Goal: Task Accomplishment & Management: Complete application form

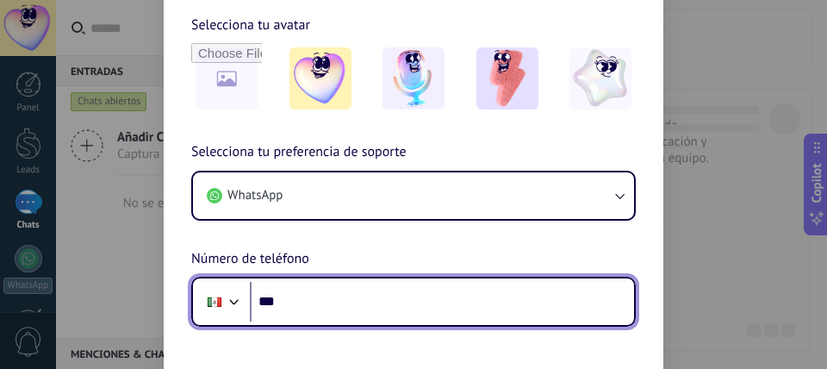
click at [478, 313] on input "***" at bounding box center [442, 302] width 384 height 40
type input "**********"
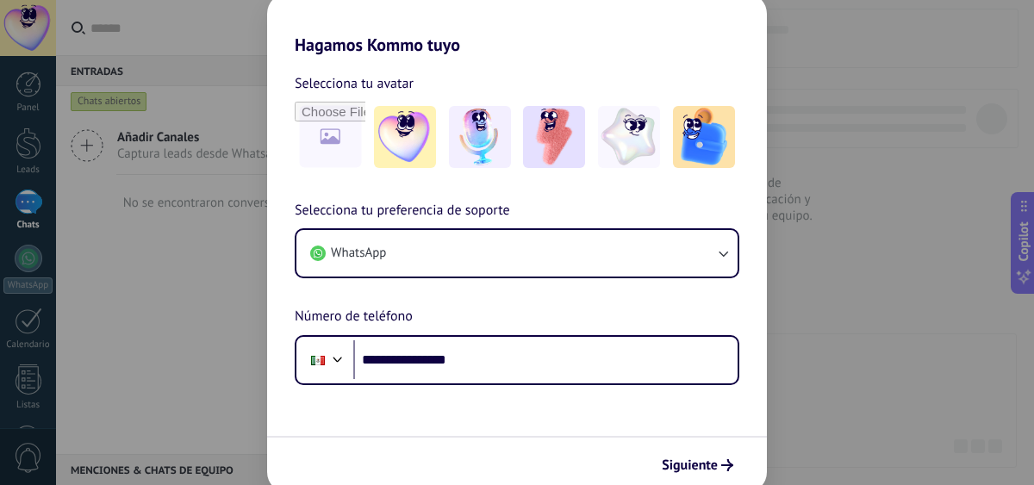
click at [162, 235] on div "**********" at bounding box center [517, 242] width 1034 height 485
click at [335, 309] on span "Número de teléfono" at bounding box center [354, 317] width 118 height 22
click at [720, 368] on div "Siguiente" at bounding box center [517, 464] width 500 height 57
click at [715, 368] on span "Siguiente" at bounding box center [690, 465] width 56 height 12
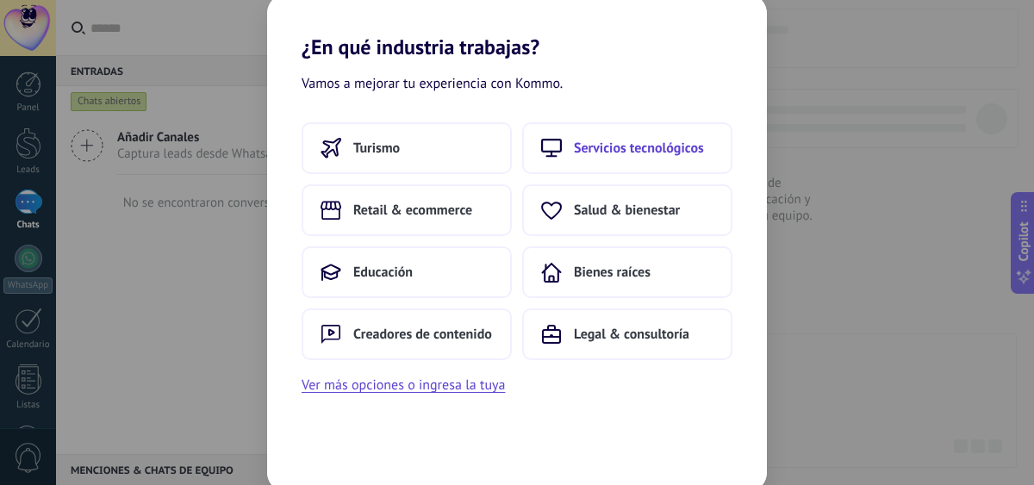
click at [626, 153] on span "Servicios tecnológicos" at bounding box center [639, 148] width 130 height 17
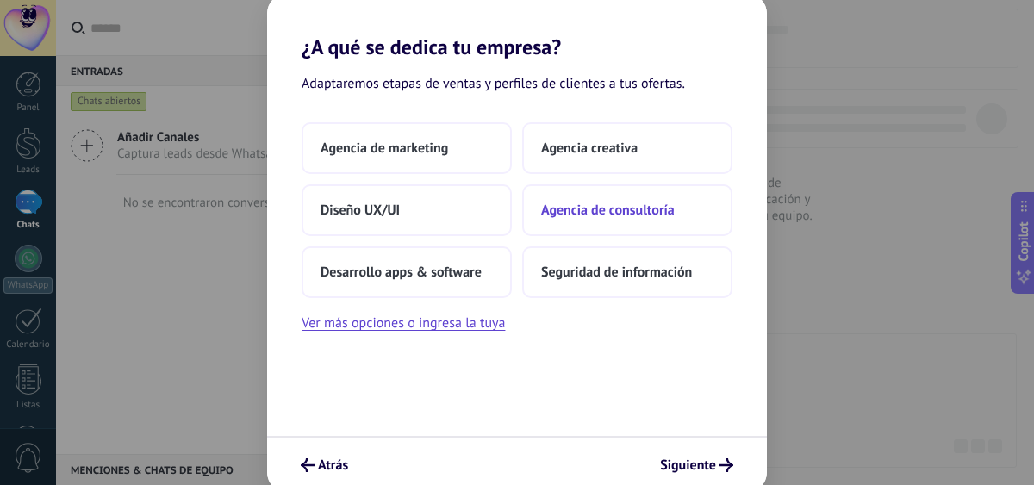
click at [584, 214] on span "Agencia de consultoría" at bounding box center [608, 210] width 134 height 17
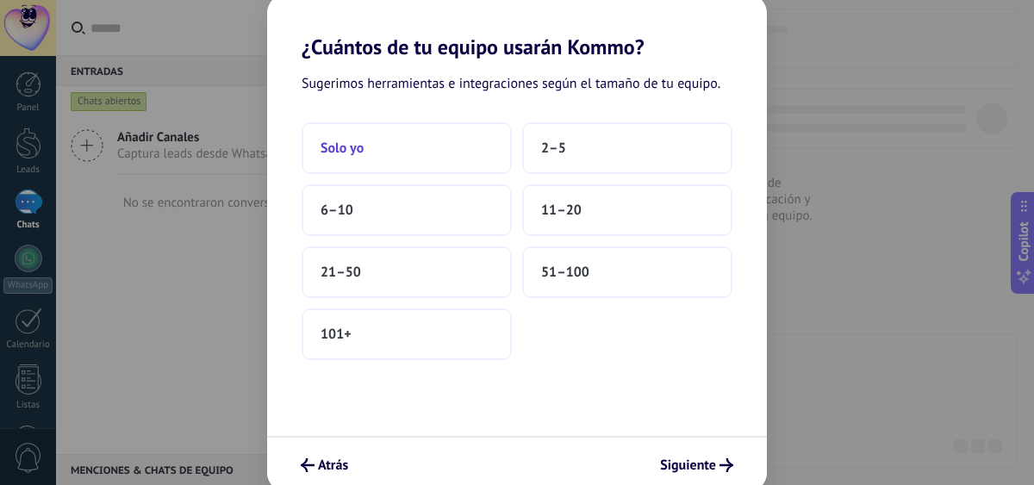
click at [428, 147] on button "Solo yo" at bounding box center [407, 148] width 210 height 52
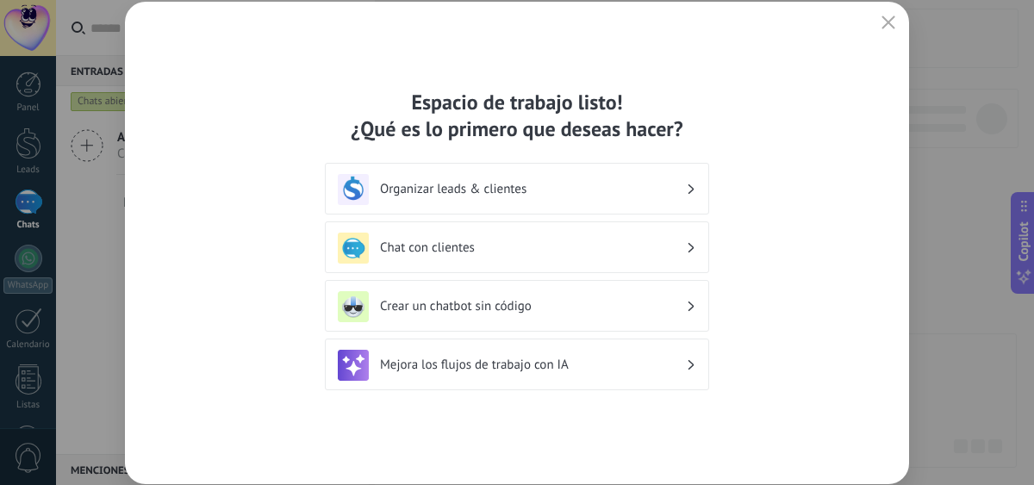
click at [522, 192] on h3 "Organizar leads & clientes" at bounding box center [533, 189] width 306 height 16
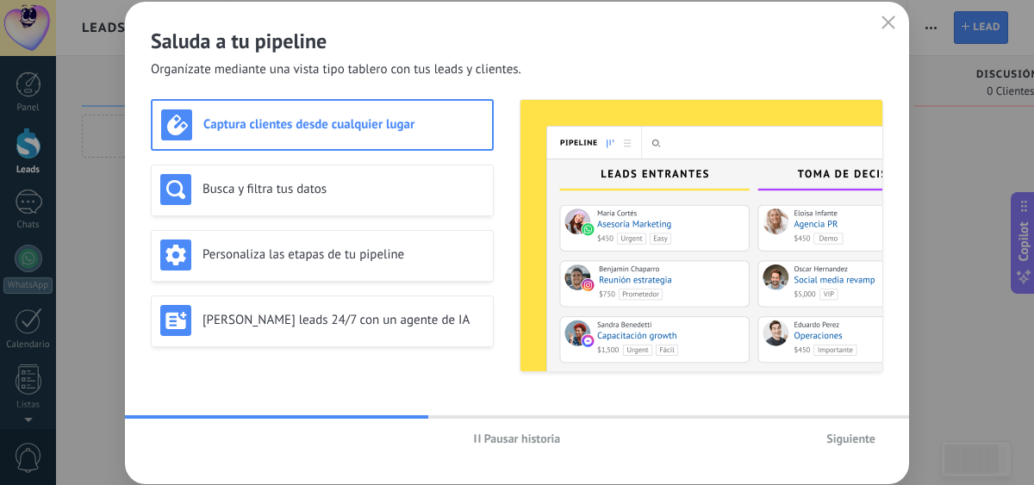
click at [827, 368] on span "Siguiente" at bounding box center [851, 439] width 49 height 12
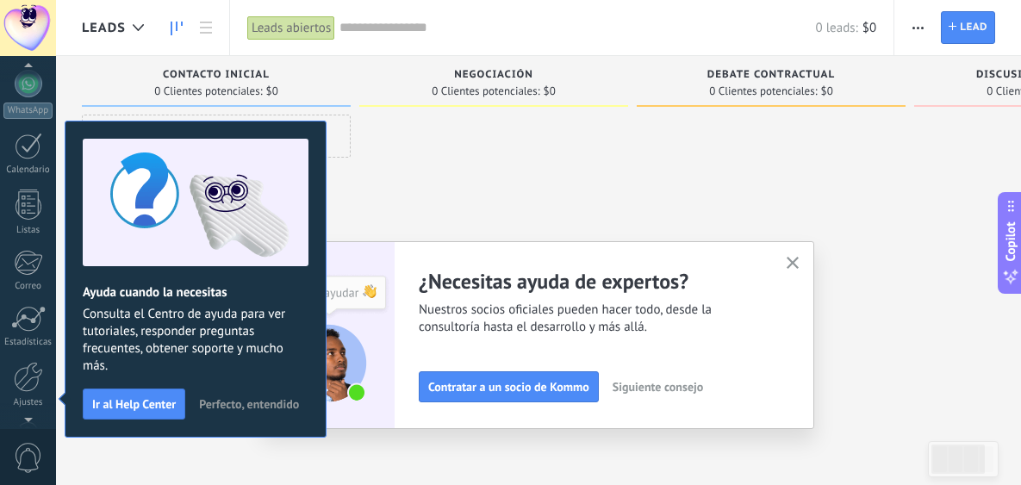
scroll to position [212, 0]
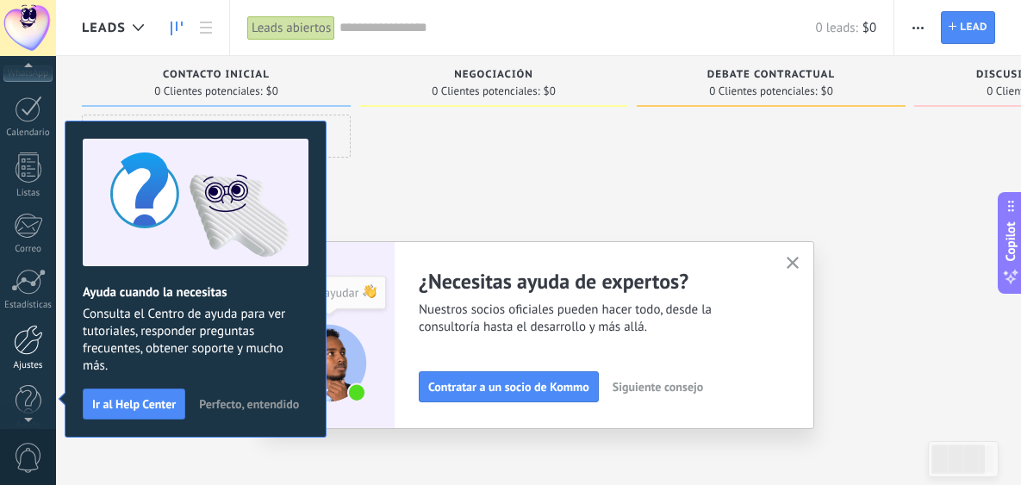
click at [14, 338] on div at bounding box center [28, 340] width 29 height 30
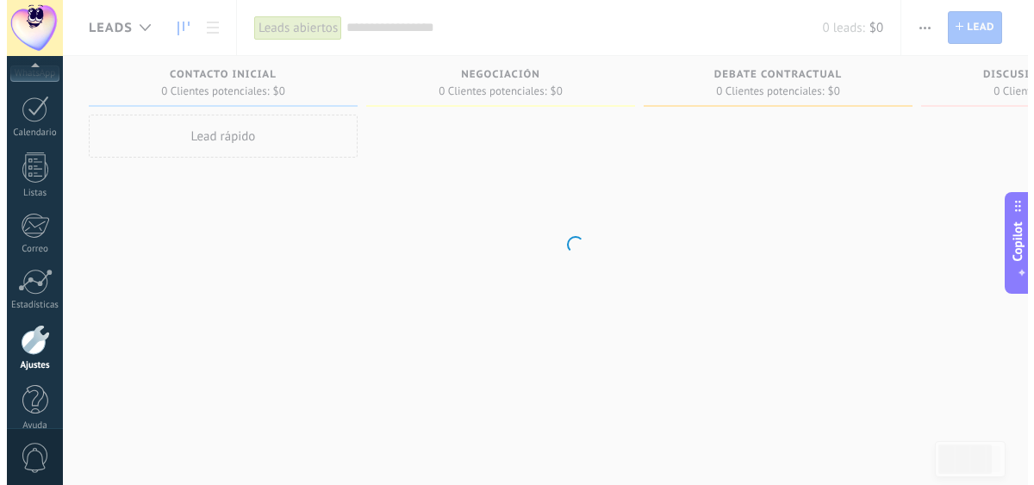
scroll to position [230, 0]
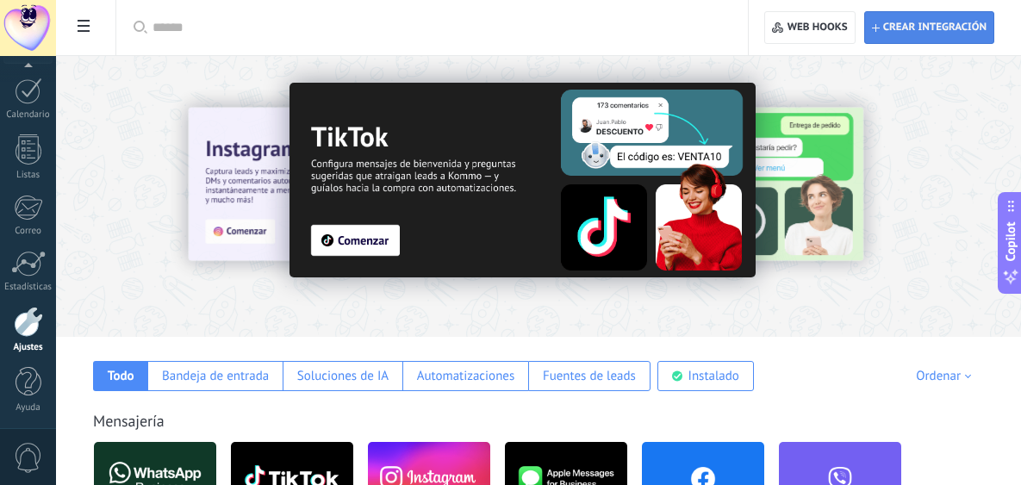
click at [827, 29] on span "Crear integración" at bounding box center [935, 28] width 103 height 14
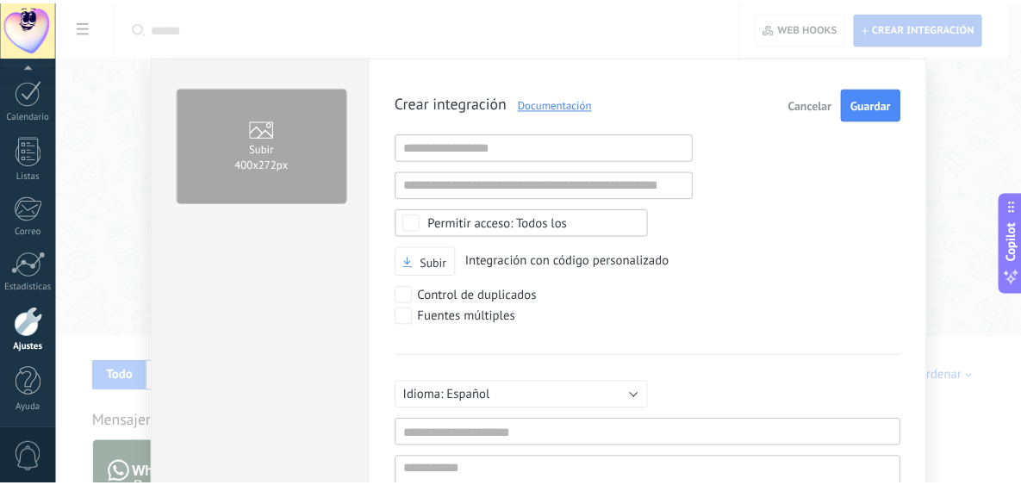
scroll to position [16, 0]
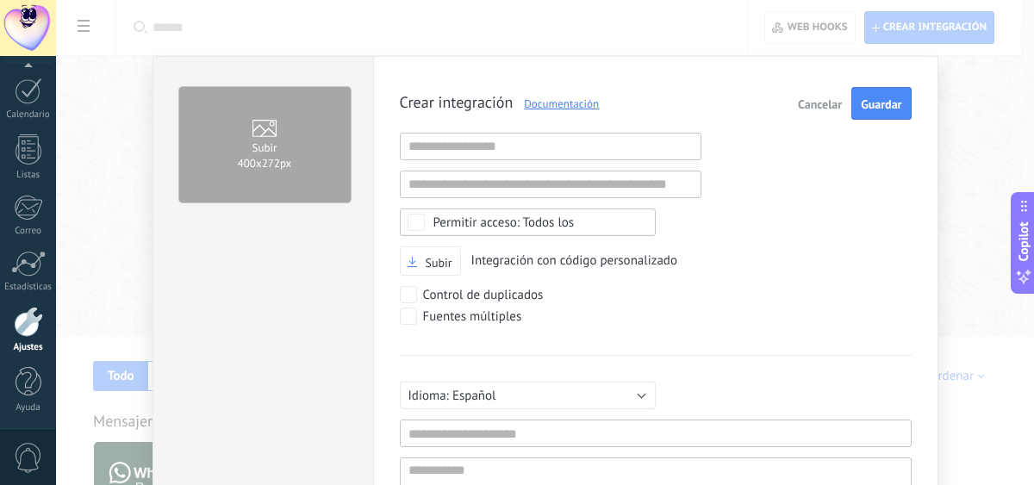
click at [815, 95] on button "Cancelar" at bounding box center [820, 103] width 58 height 33
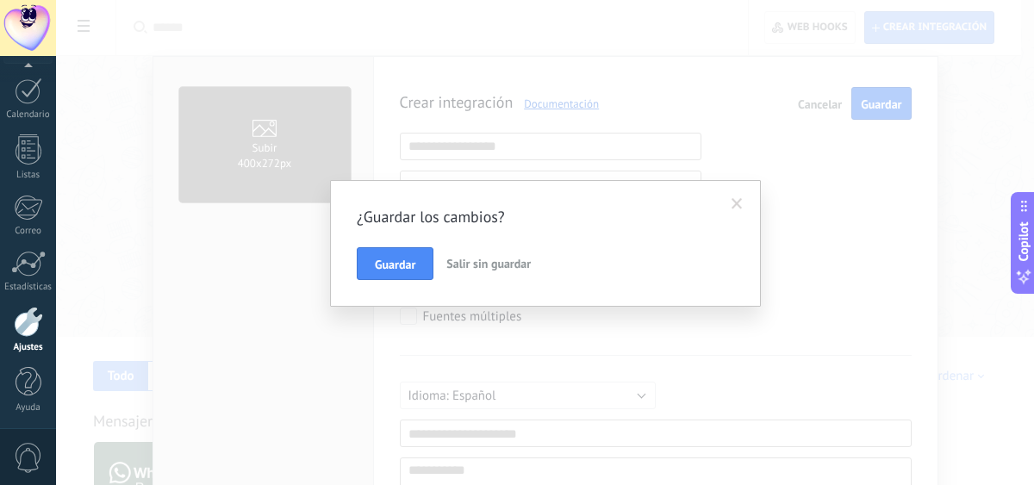
click at [492, 256] on span "Salir sin guardar" at bounding box center [488, 264] width 84 height 16
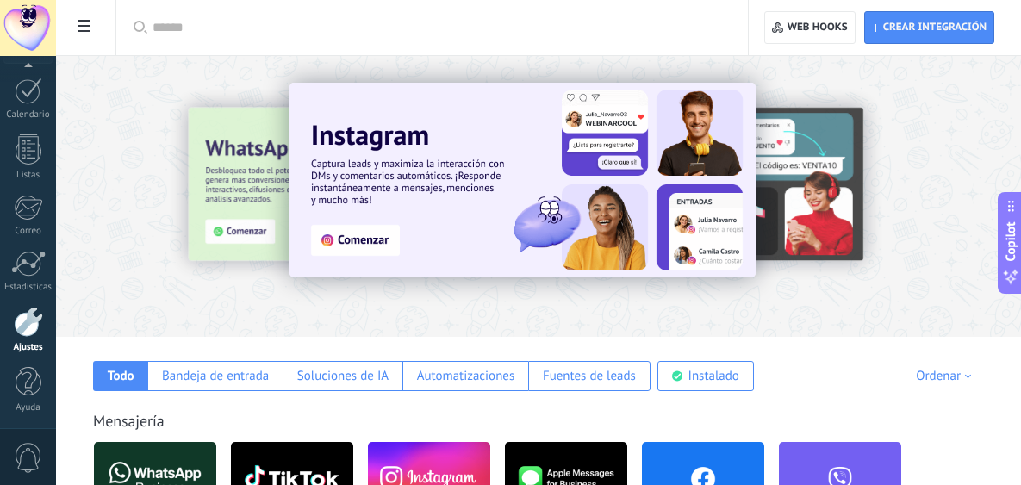
click at [248, 240] on div at bounding box center [117, 195] width 378 height 155
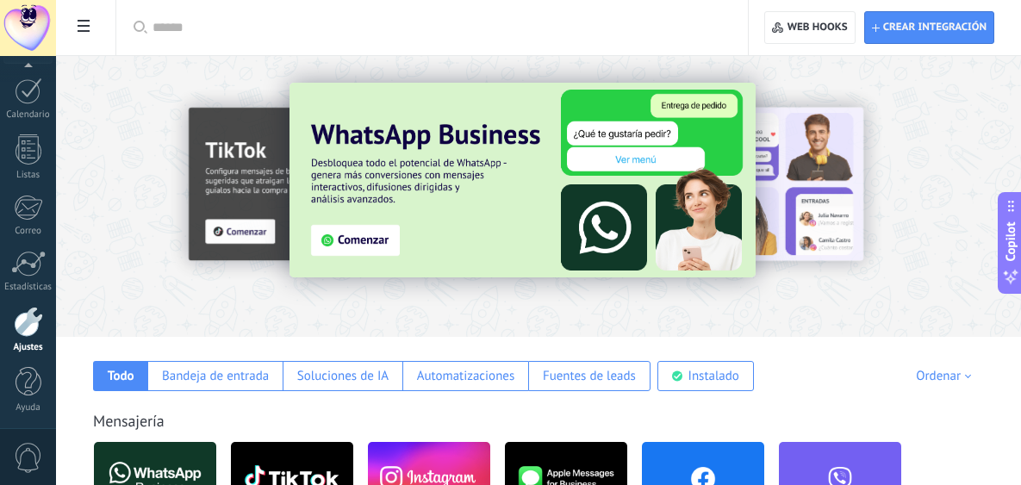
click at [374, 234] on img at bounding box center [523, 180] width 466 height 195
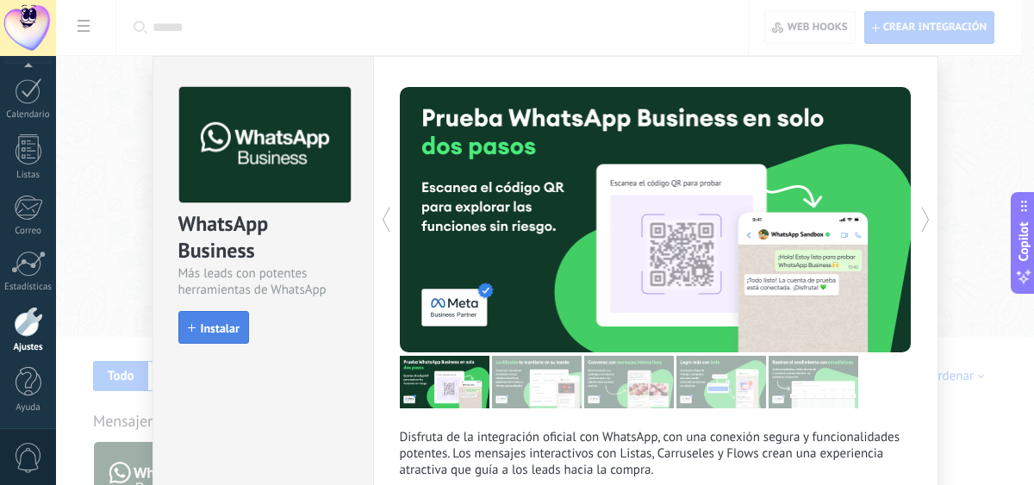
click at [230, 318] on button "Instalar" at bounding box center [213, 327] width 71 height 33
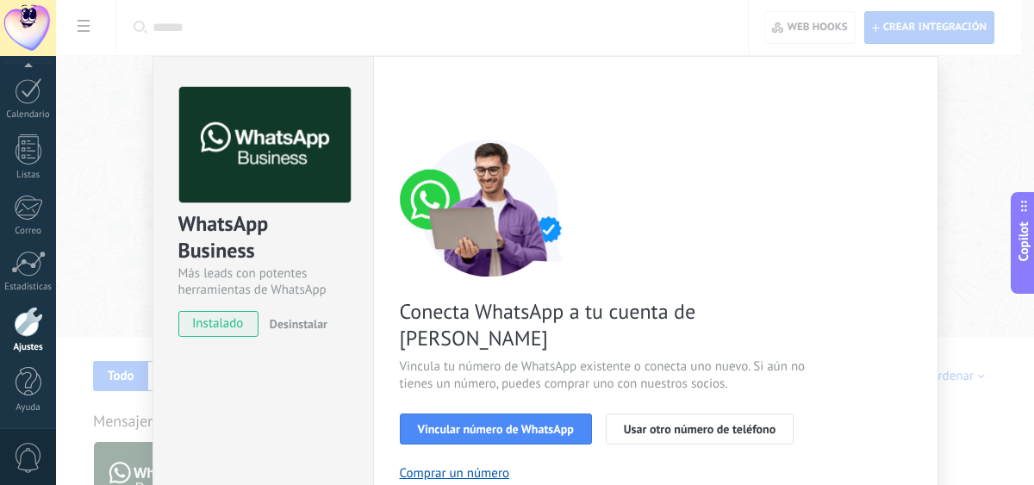
click at [297, 322] on span "Desinstalar" at bounding box center [299, 324] width 58 height 16
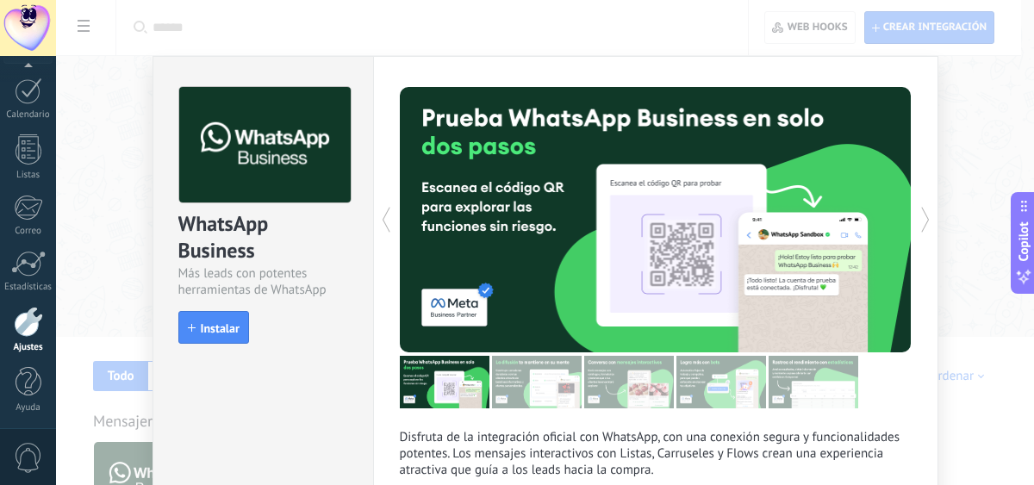
click at [120, 264] on div "WhatsApp Business Más leads con potentes herramientas de WhatsApp install Insta…" at bounding box center [545, 242] width 978 height 485
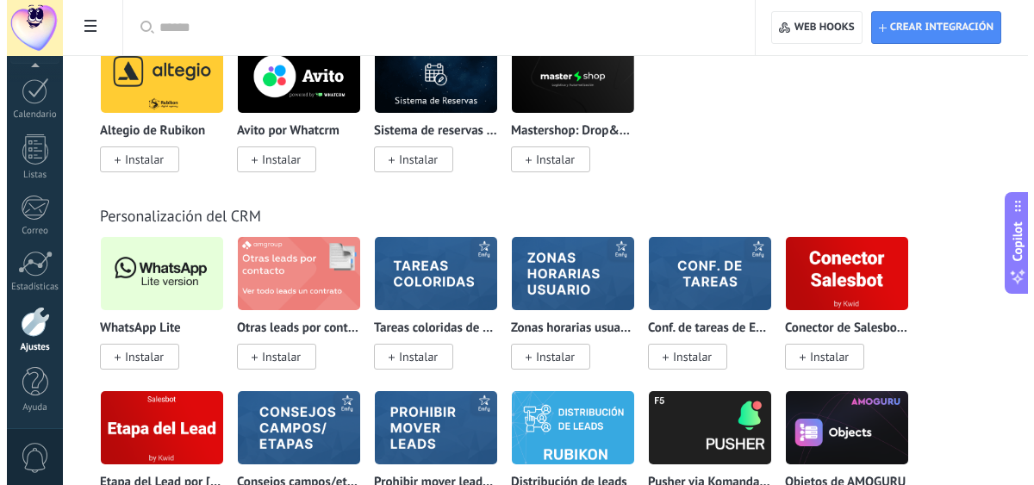
scroll to position [4137, 0]
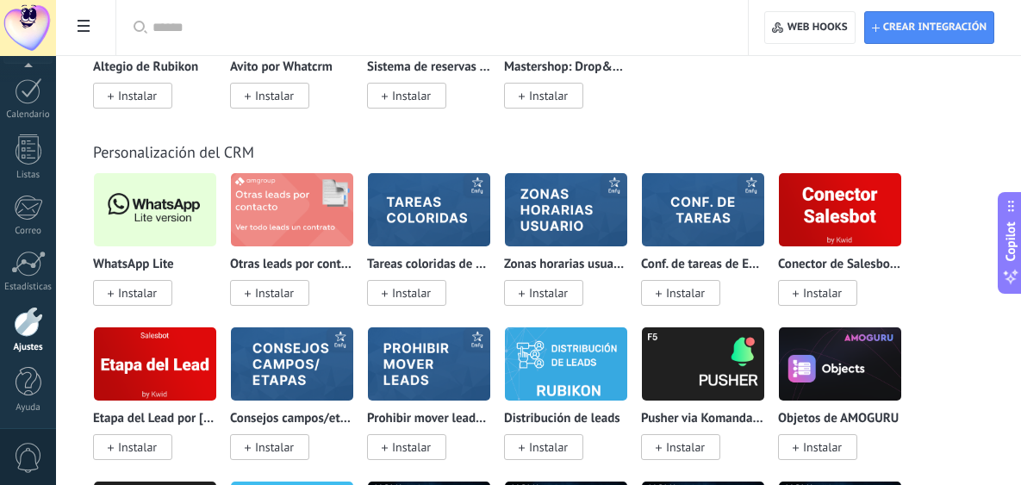
click at [135, 301] on span "Instalar" at bounding box center [137, 293] width 39 height 16
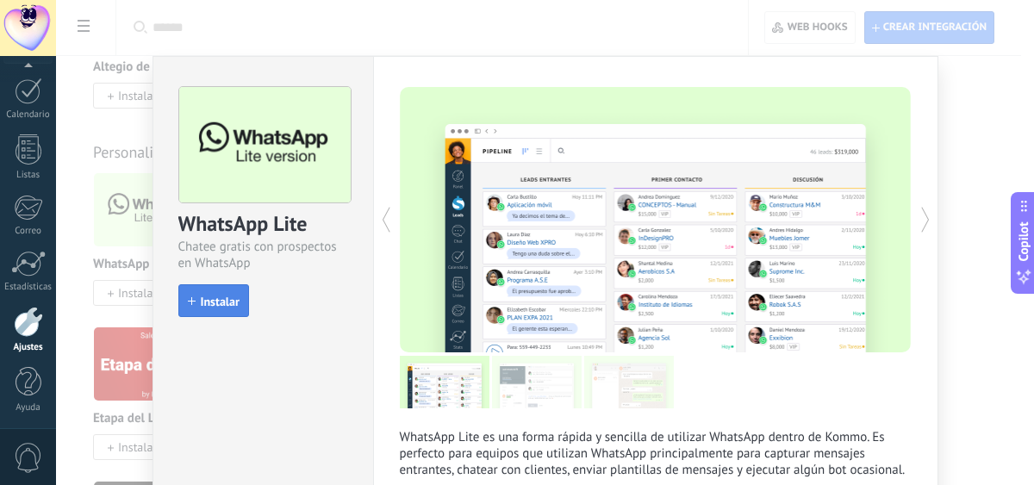
click at [222, 303] on span "Instalar" at bounding box center [220, 302] width 39 height 12
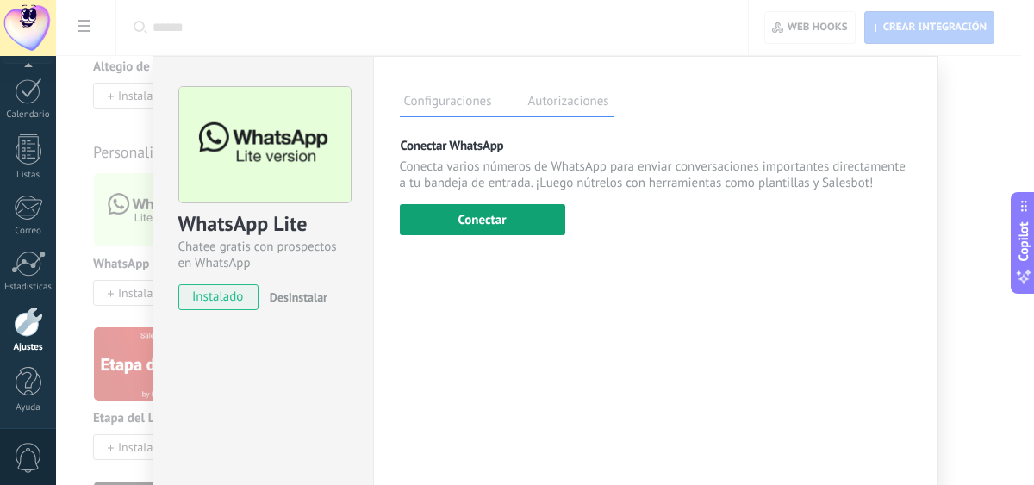
click at [482, 211] on button "Conectar" at bounding box center [482, 219] width 165 height 31
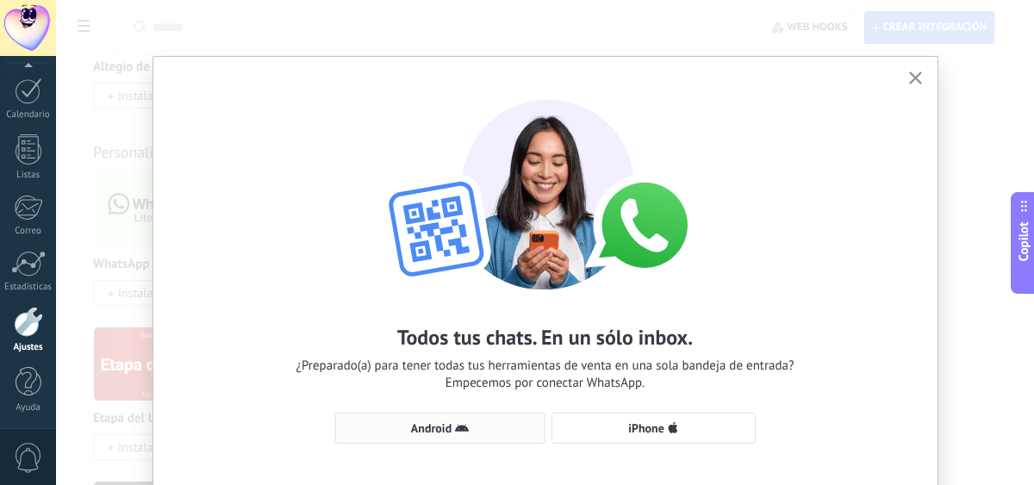
click at [465, 368] on use "button" at bounding box center [462, 428] width 14 height 8
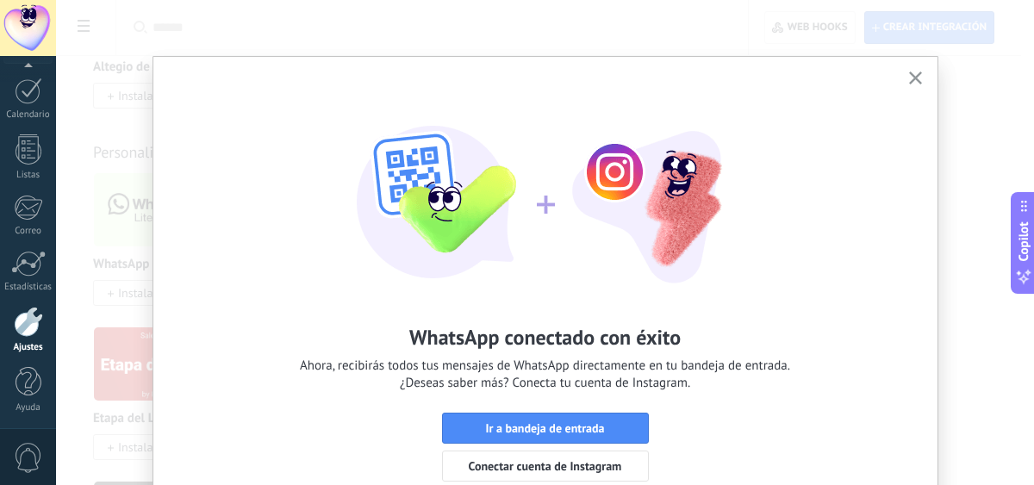
click at [465, 368] on span "Ir a bandeja de entrada" at bounding box center [546, 428] width 188 height 12
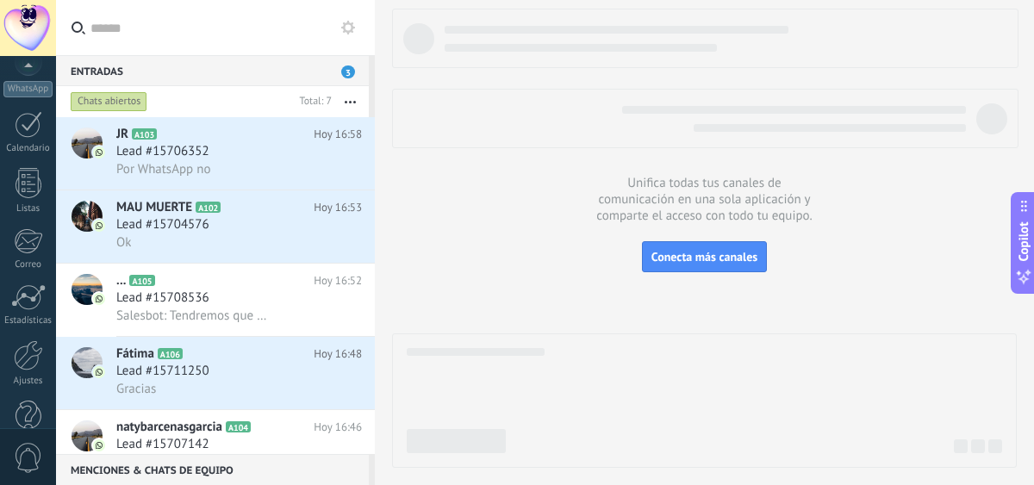
scroll to position [229, 0]
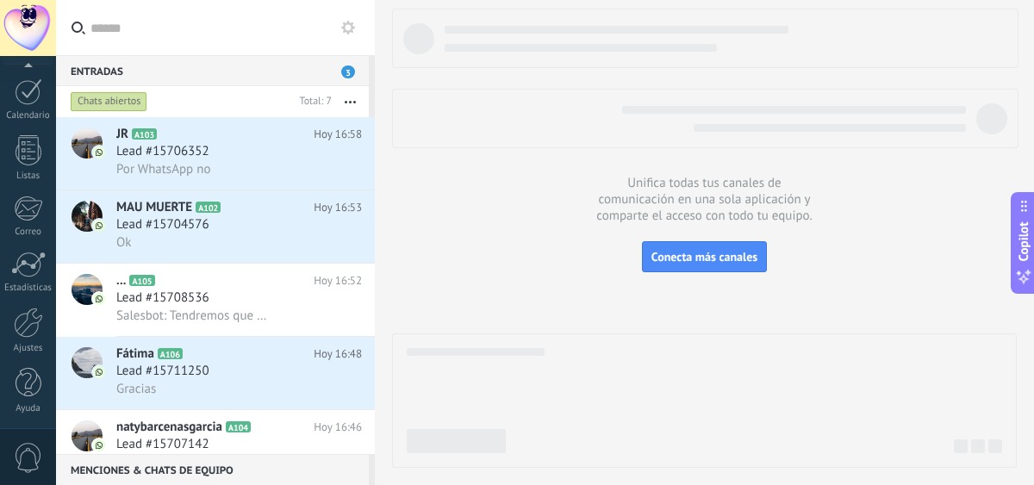
click at [30, 13] on div at bounding box center [28, 28] width 56 height 56
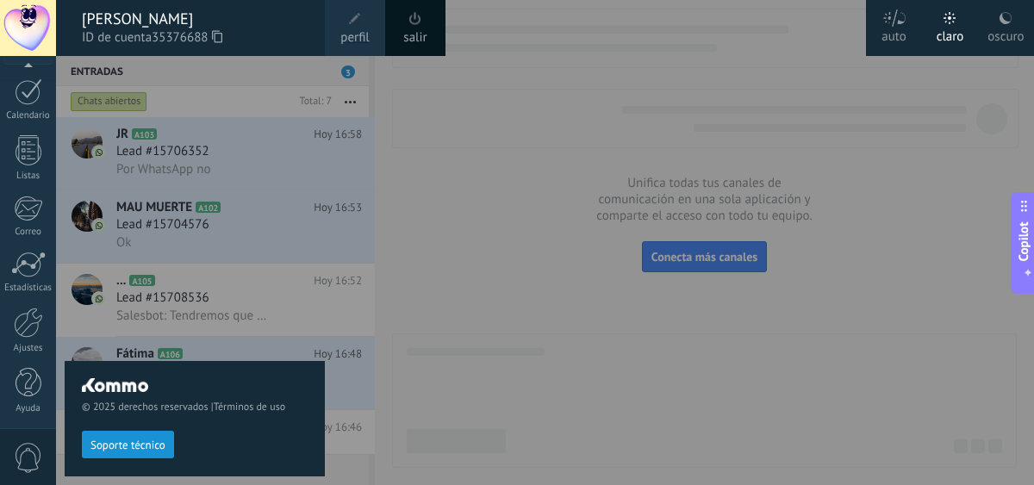
click at [220, 37] on icon at bounding box center [217, 36] width 10 height 13
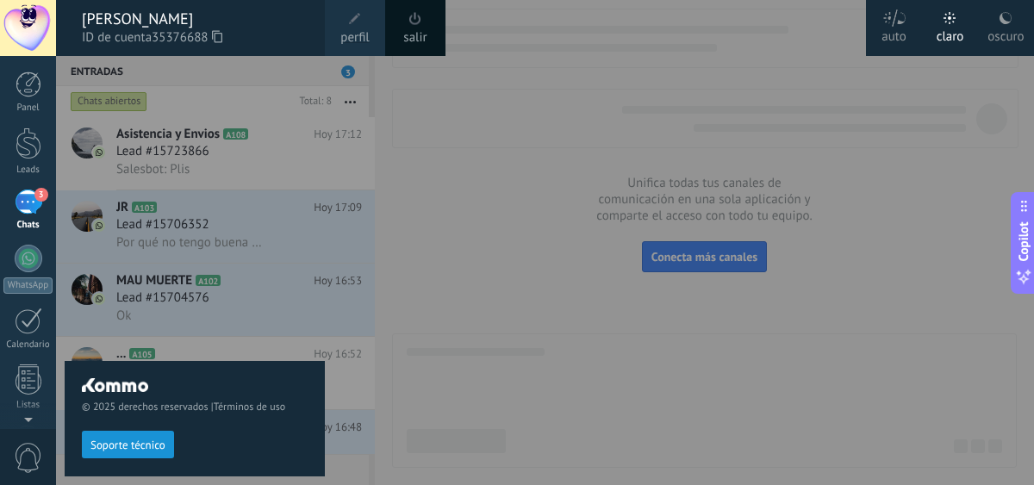
click at [272, 143] on div "© 2025 derechos reservados | Términos de uso Soporte técnico" at bounding box center [195, 270] width 260 height 429
drag, startPoint x: 203, startPoint y: 11, endPoint x: 205, endPoint y: 20, distance: 8.8
click at [203, 16] on div "[PERSON_NAME]" at bounding box center [195, 18] width 226 height 19
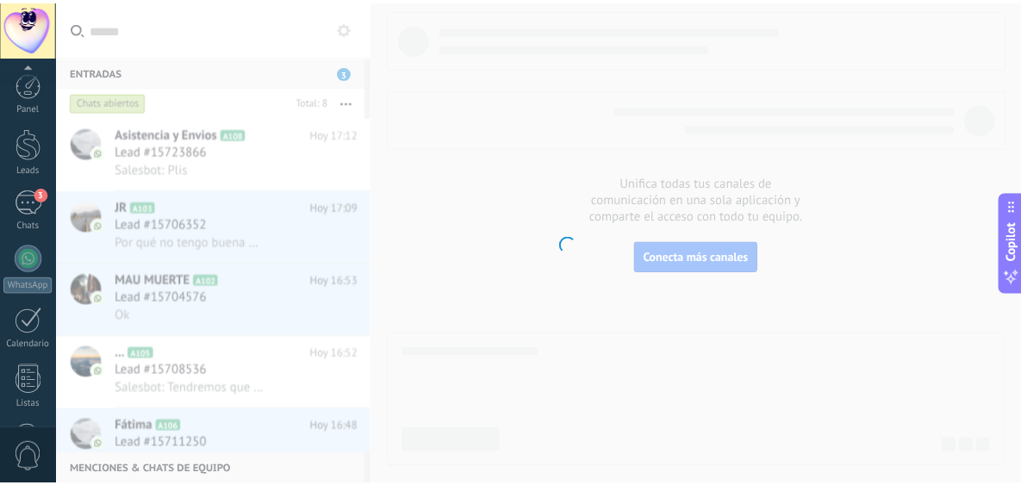
scroll to position [230, 0]
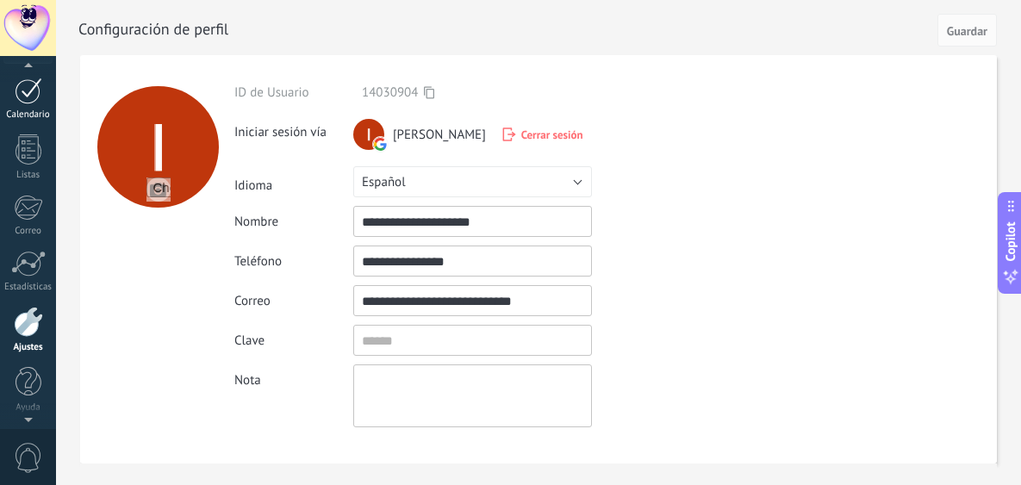
click at [33, 110] on div "Calendario" at bounding box center [28, 114] width 50 height 11
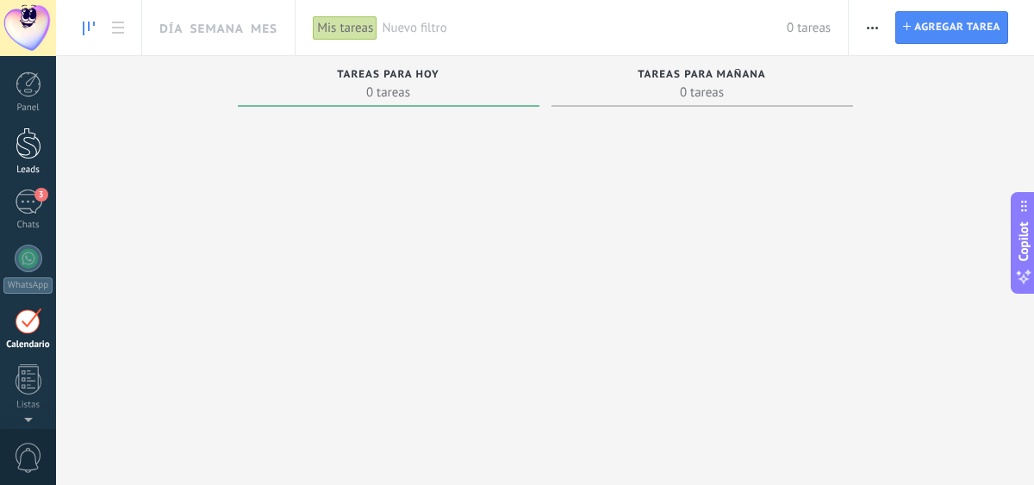
click at [34, 152] on div at bounding box center [29, 144] width 26 height 32
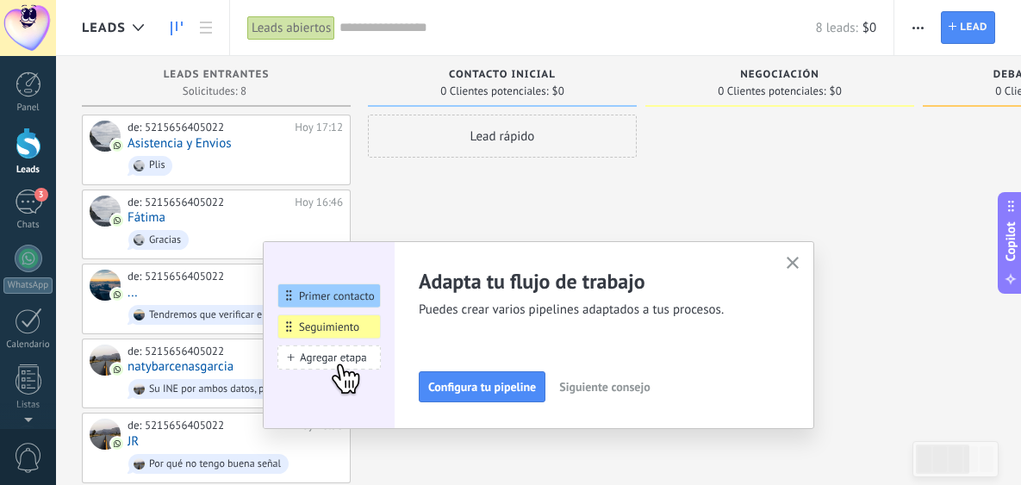
click at [798, 266] on icon "button" at bounding box center [793, 263] width 13 height 13
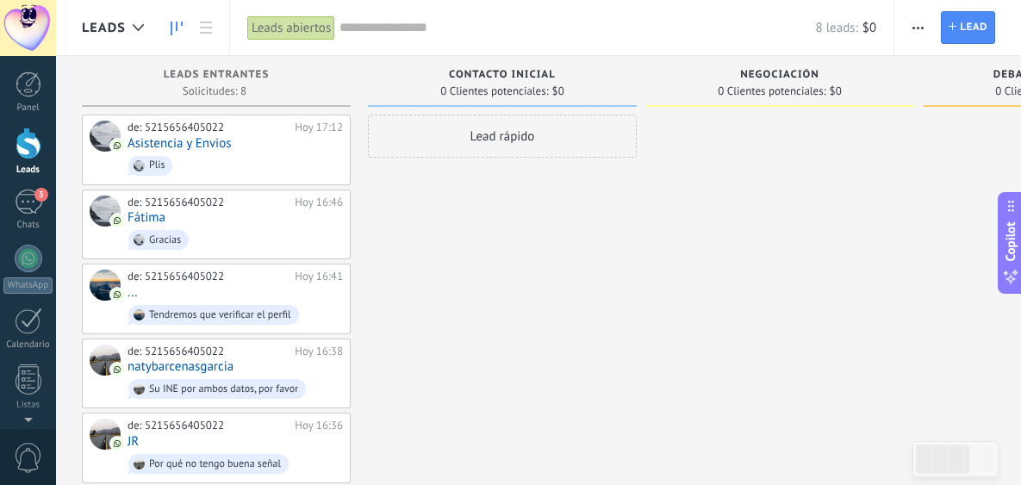
click at [827, 29] on span "button" at bounding box center [918, 27] width 11 height 33
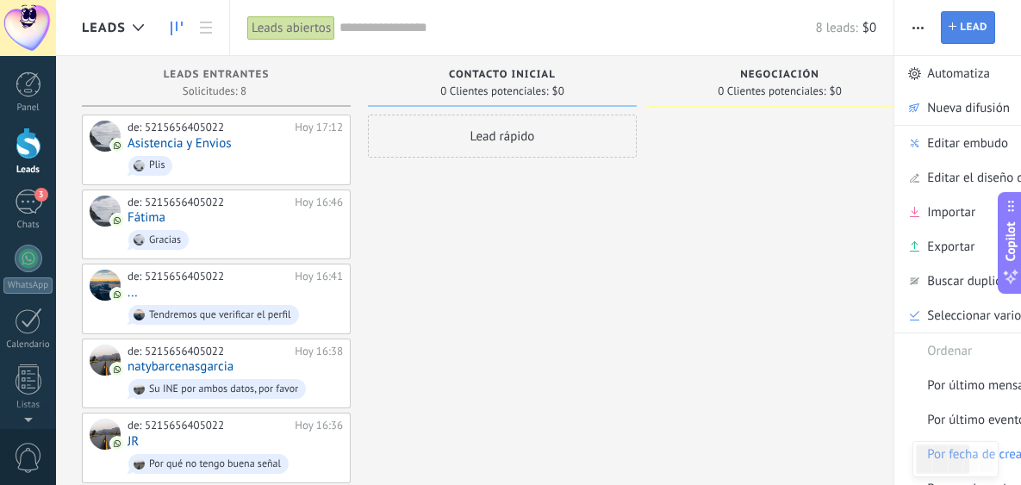
click at [827, 27] on span "Lead" at bounding box center [974, 27] width 28 height 31
click at [827, 22] on body ".abecls-1,.abecls-2{fill-rule:evenodd}.abecls-2{fill:#fff} .abhcls-1{fill:none}…" at bounding box center [510, 242] width 1021 height 485
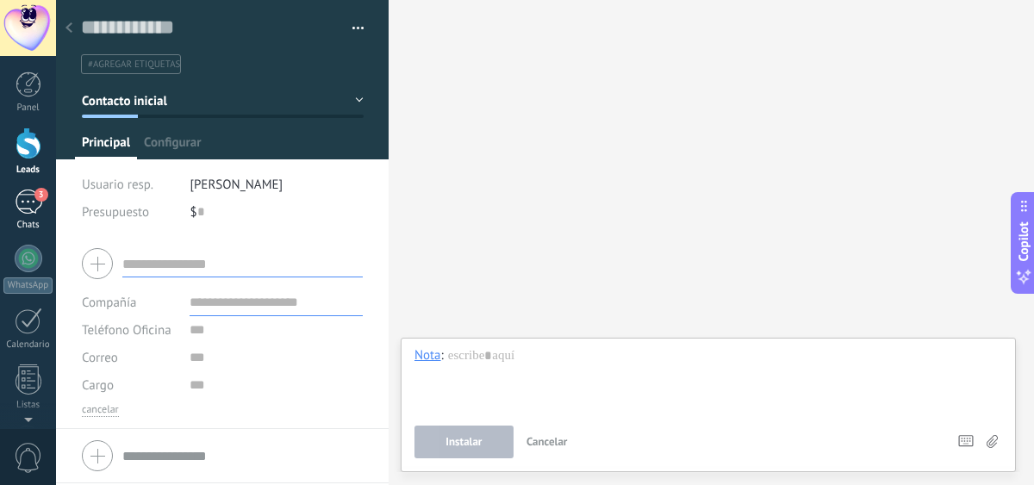
click at [30, 207] on div "3" at bounding box center [29, 202] width 28 height 25
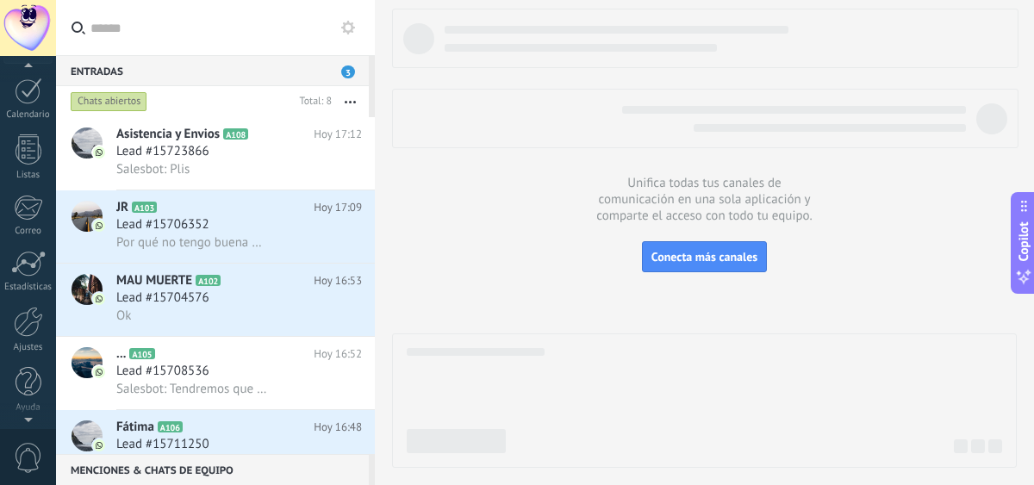
scroll to position [229, 0]
